Goal: Book appointment/travel/reservation

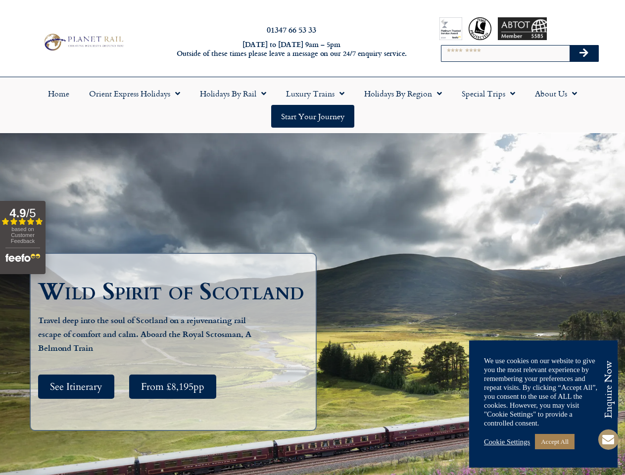
click at [312, 238] on div "Wild Spirit of Scotland Travel deep into the soul of Scotland on a rejuvenating…" at bounding box center [312, 347] width 625 height 428
click at [520, 53] on input "Search" at bounding box center [506, 54] width 128 height 16
click at [584, 53] on icon "Search" at bounding box center [584, 53] width 9 height 10
click at [403, 94] on link "Holidays by Region" at bounding box center [404, 93] width 98 height 23
click at [76, 387] on span "See Itinerary" at bounding box center [76, 387] width 52 height 12
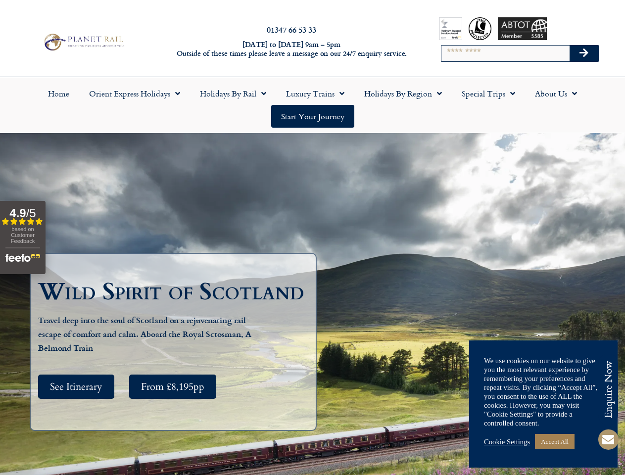
click at [76, 387] on span "See Itinerary" at bounding box center [76, 387] width 52 height 12
click at [173, 387] on span "From £8,195pp" at bounding box center [172, 387] width 63 height 12
click at [544, 442] on link "Accept All" at bounding box center [555, 441] width 40 height 15
click at [509, 442] on link "Cookie Settings" at bounding box center [507, 442] width 46 height 9
